Goal: Task Accomplishment & Management: Complete application form

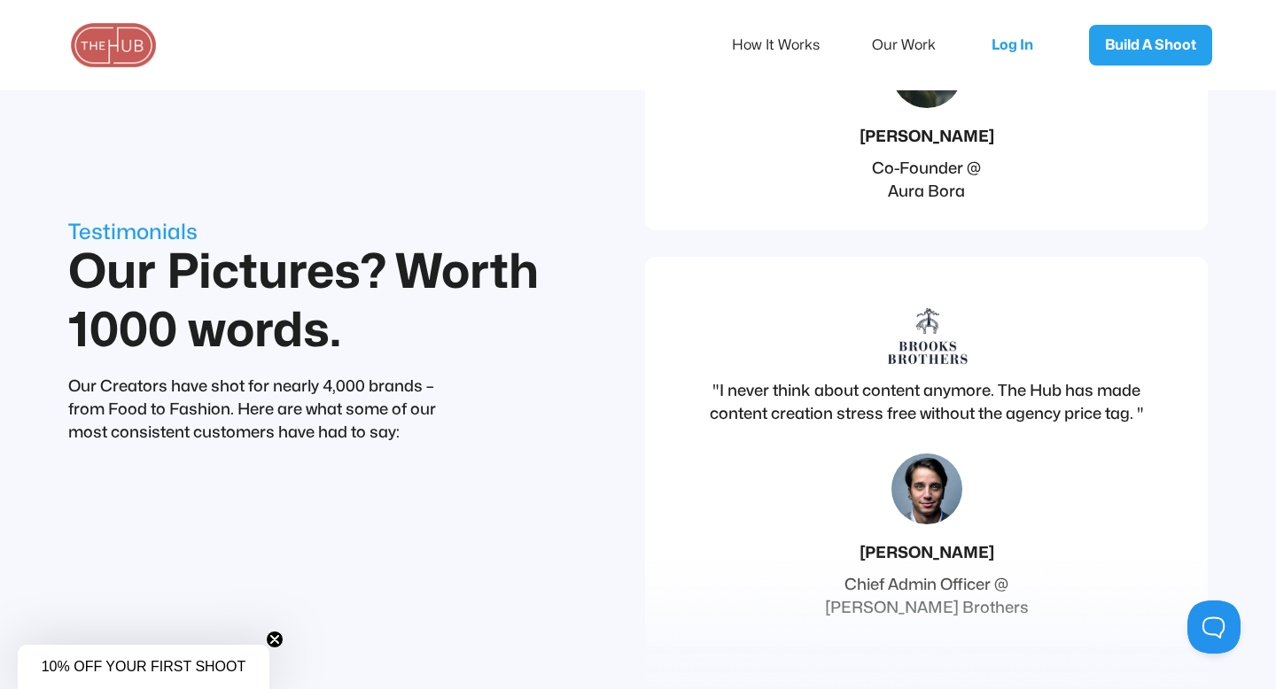
scroll to position [6150, 0]
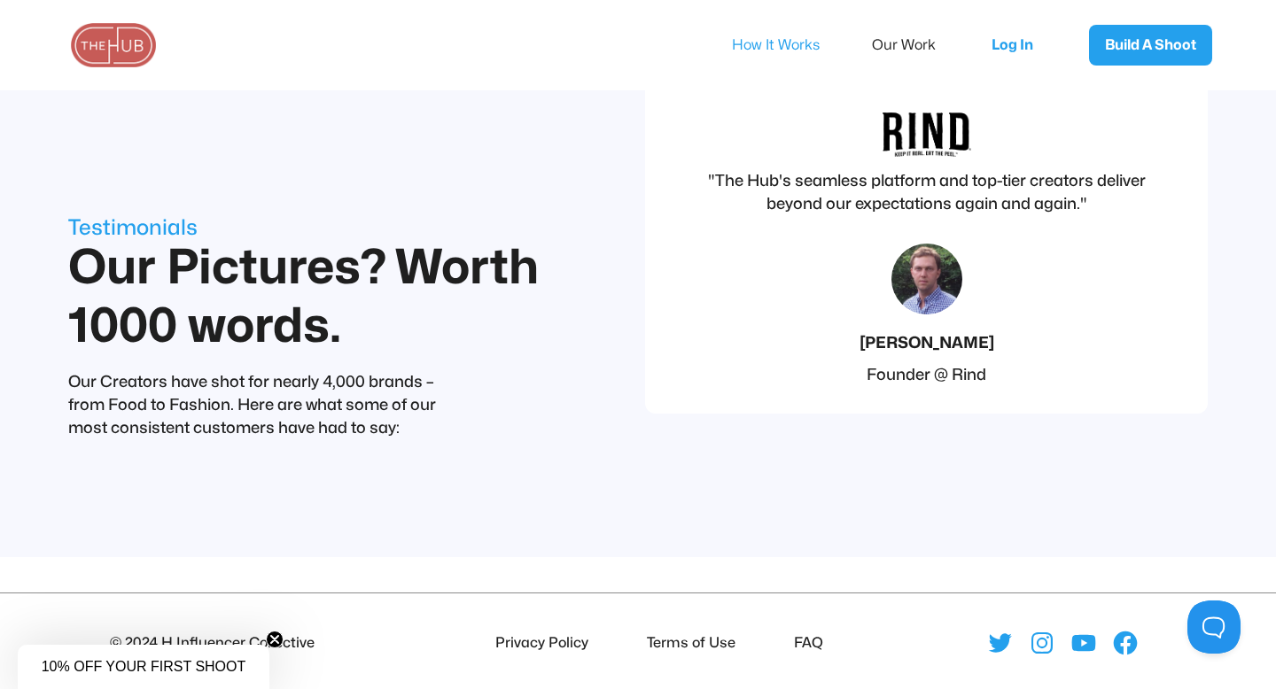
click at [790, 45] on link "How It Works" at bounding box center [788, 45] width 112 height 37
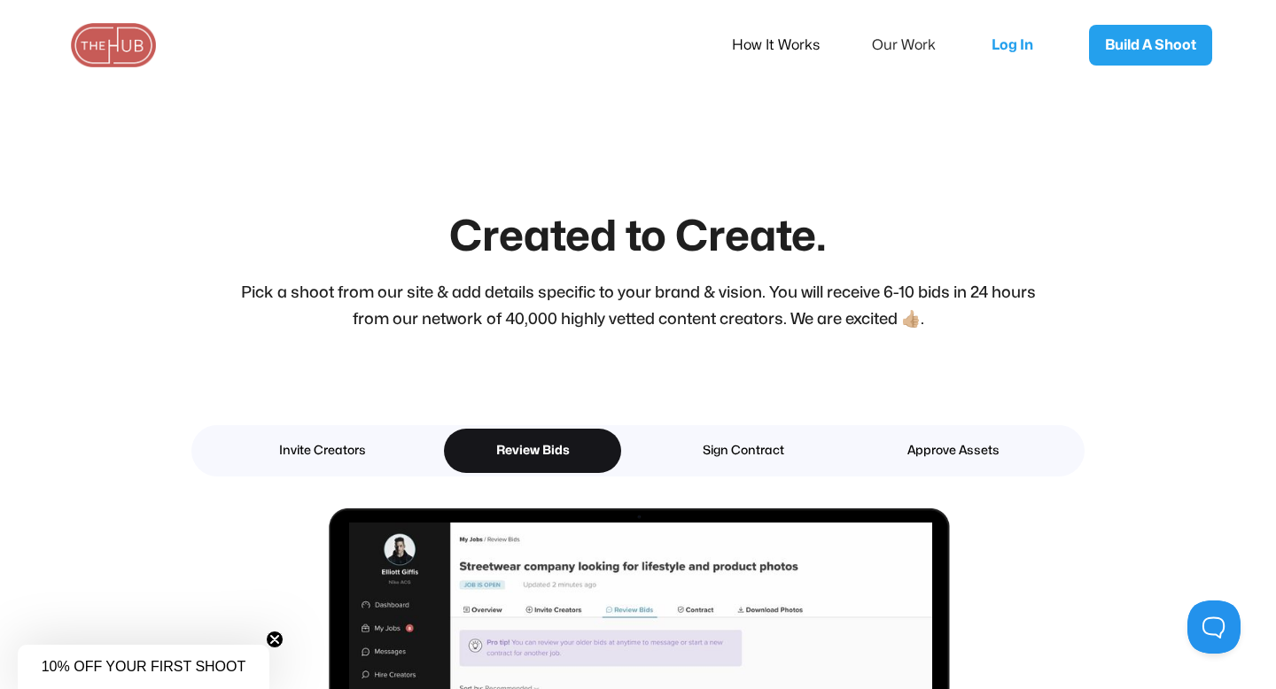
scroll to position [2076, 0]
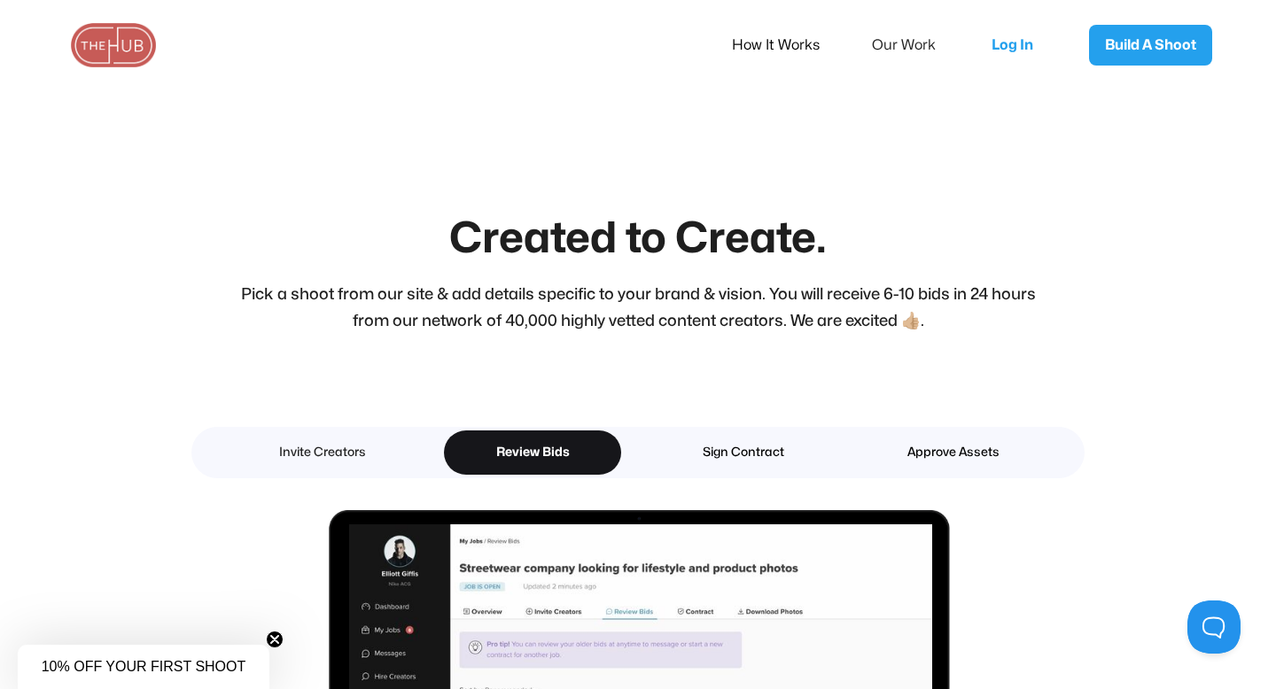
click at [341, 458] on div "Invite Creators" at bounding box center [322, 452] width 115 height 23
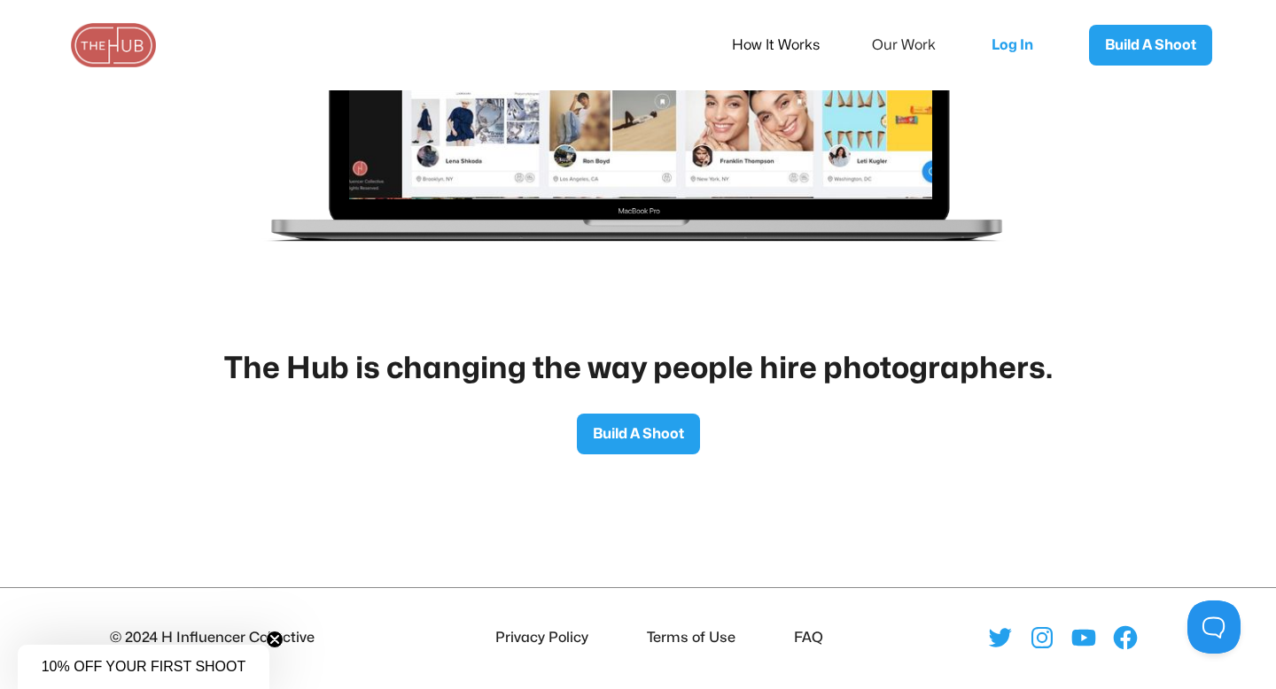
scroll to position [2794, 0]
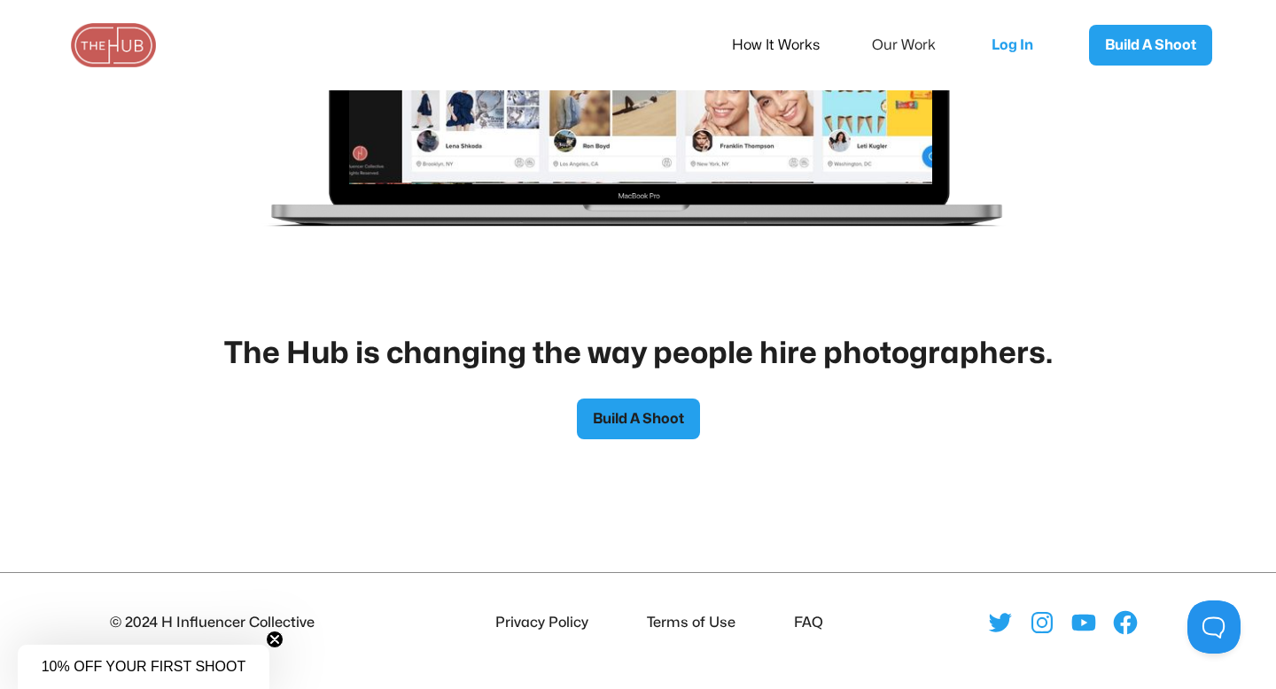
click at [614, 424] on link "Build A Shoot" at bounding box center [638, 419] width 123 height 41
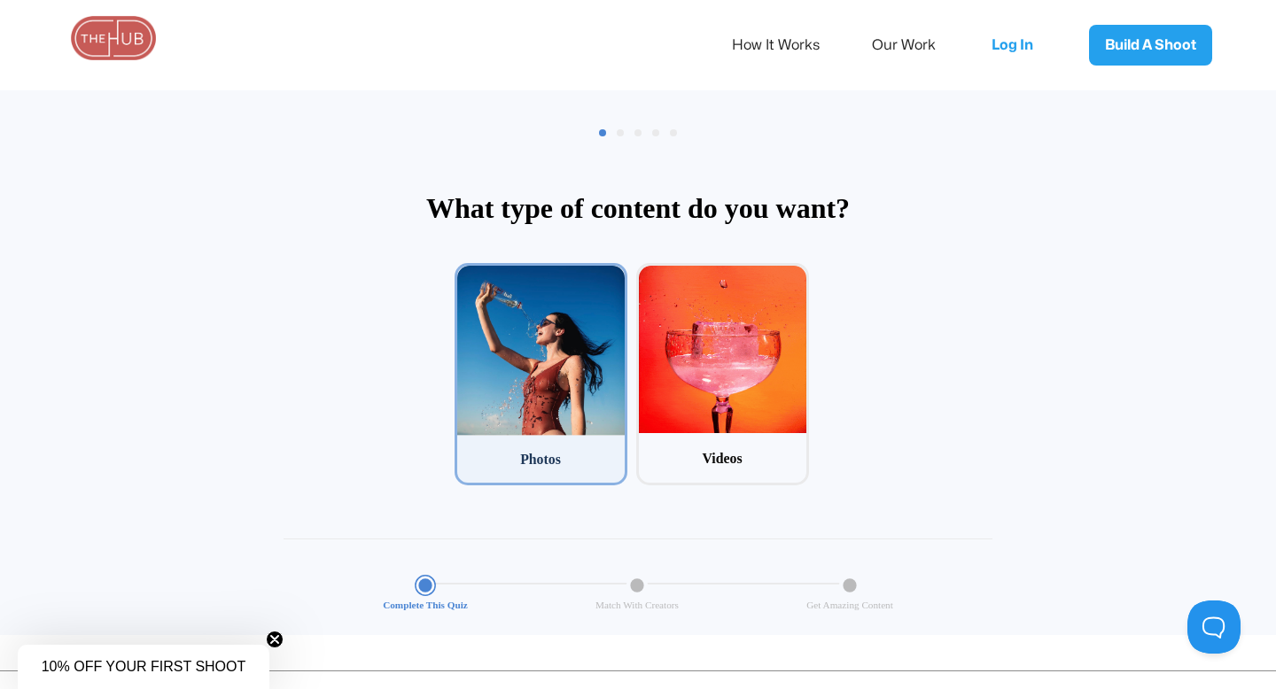
click at [570, 435] on div at bounding box center [540, 351] width 167 height 170
click at [466, 275] on input "1 Photos" at bounding box center [461, 269] width 12 height 12
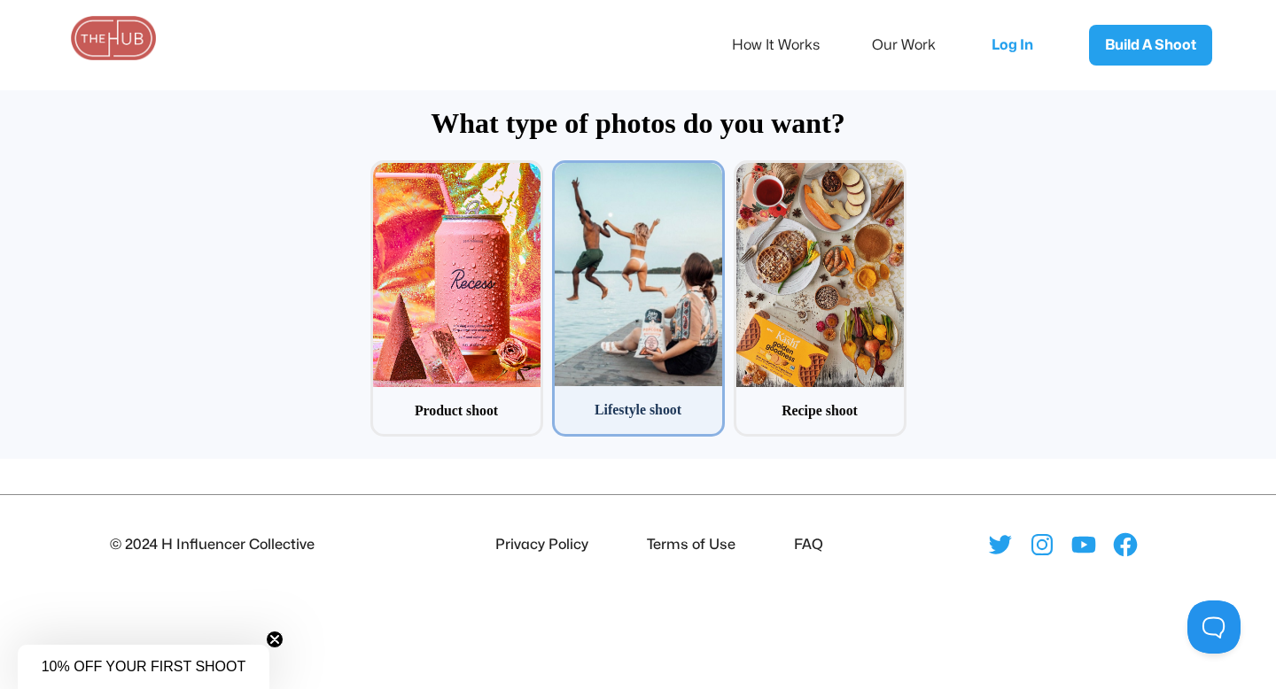
click at [573, 419] on div "Lifestyle shoot" at bounding box center [638, 410] width 167 height 20
click at [564, 172] on input "2 Lifestyle shoot" at bounding box center [558, 166] width 12 height 12
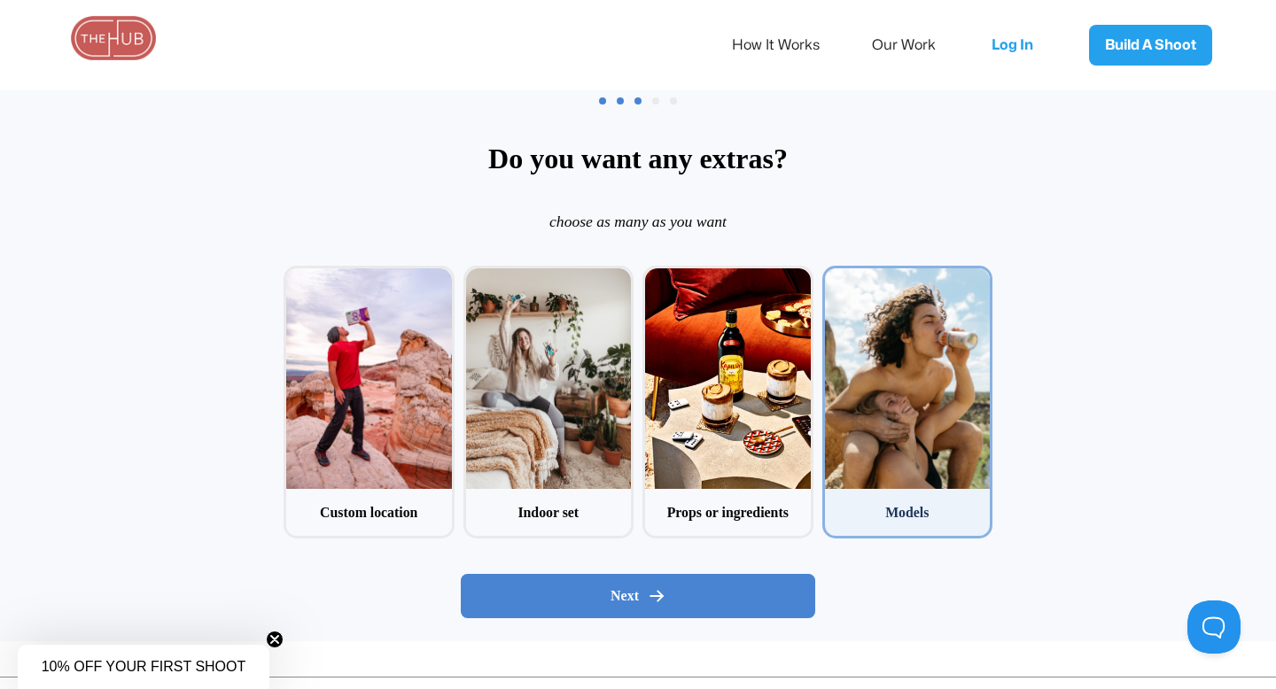
click at [836, 435] on div at bounding box center [908, 378] width 166 height 221
click at [834, 277] on input "4 Models" at bounding box center [828, 272] width 12 height 12
click at [854, 438] on div at bounding box center [908, 378] width 166 height 221
click at [834, 277] on input "4 Models" at bounding box center [828, 272] width 12 height 12
checkbox input "false"
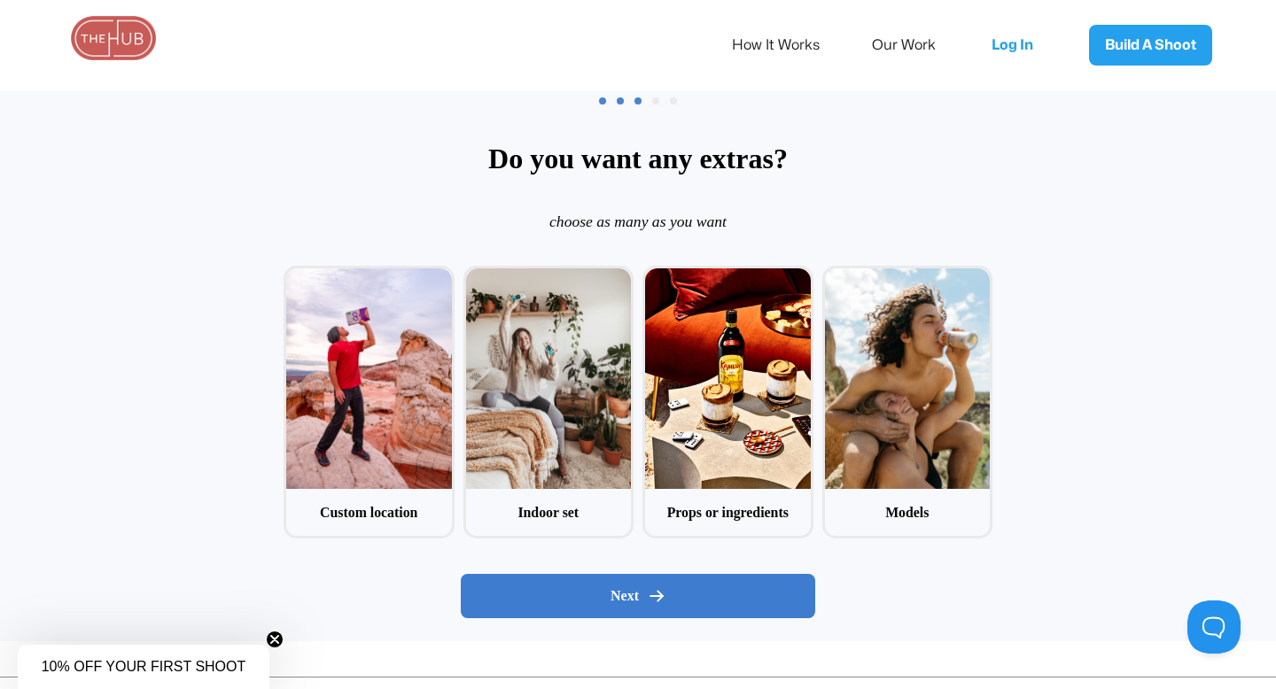
click at [725, 590] on div "Next" at bounding box center [638, 596] width 324 height 18
radio input "false"
radio input "true"
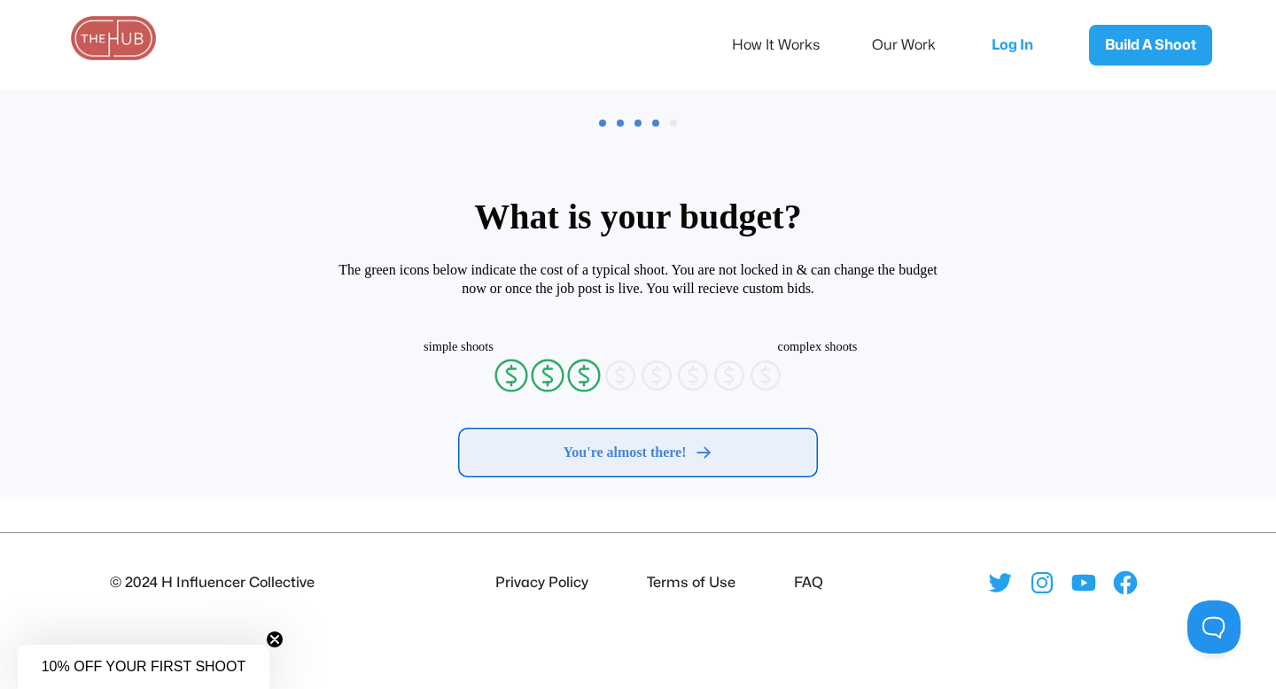
click at [735, 467] on button "You're almost there!" at bounding box center [638, 453] width 354 height 44
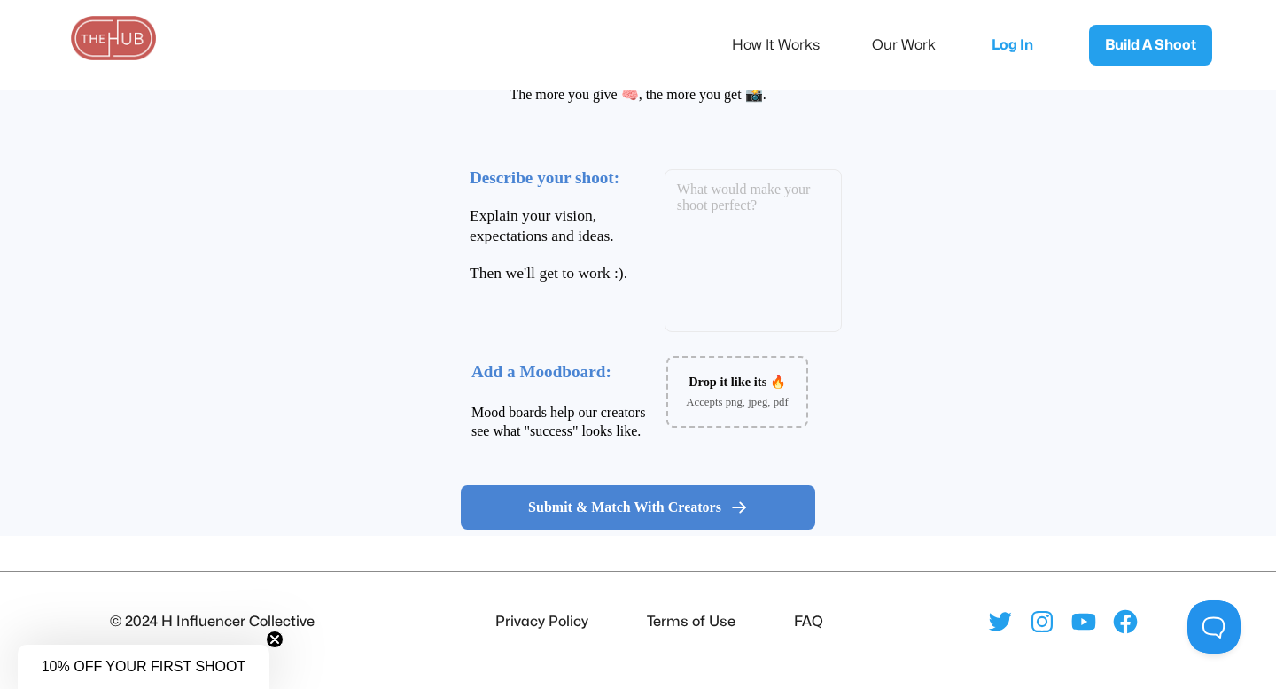
scroll to position [0, 0]
